Goal: Task Accomplishment & Management: Manage account settings

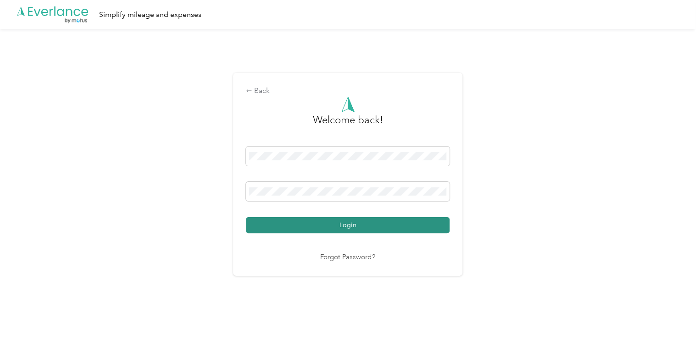
click at [342, 227] on button "Login" at bounding box center [348, 225] width 204 height 16
